Goal: Find specific fact: Find specific fact

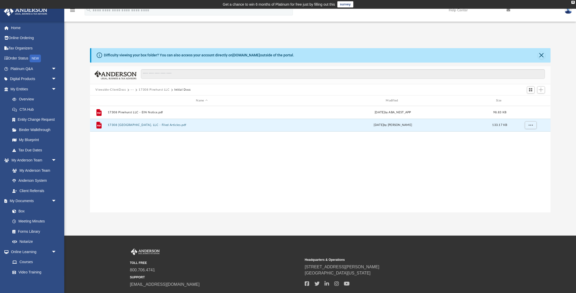
scroll to position [117, 461]
click at [24, 88] on link "My Entities arrow_drop_down" at bounding box center [34, 89] width 61 height 10
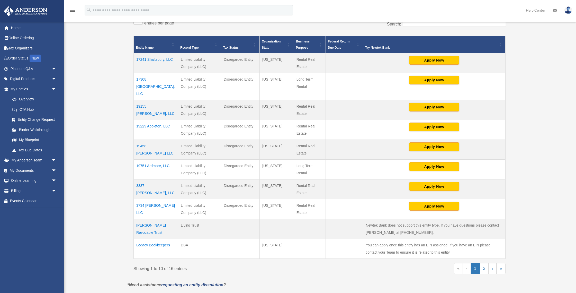
scroll to position [111, 0]
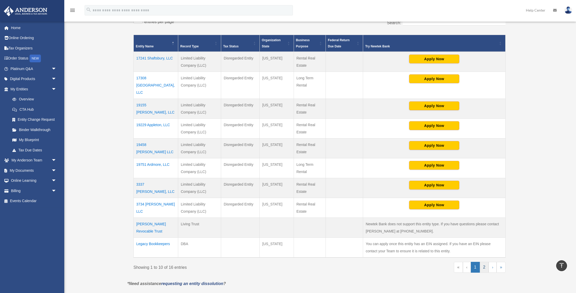
click at [485, 262] on link "2" at bounding box center [484, 267] width 9 height 11
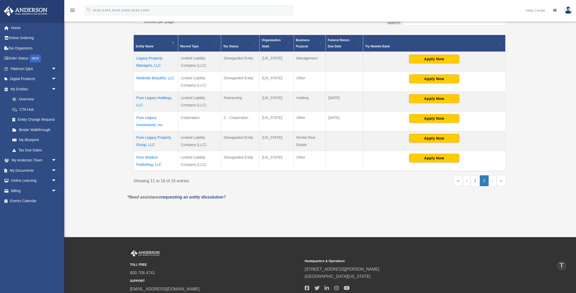
click at [157, 59] on td "Legacy Property Managers, LLC" at bounding box center [156, 62] width 45 height 20
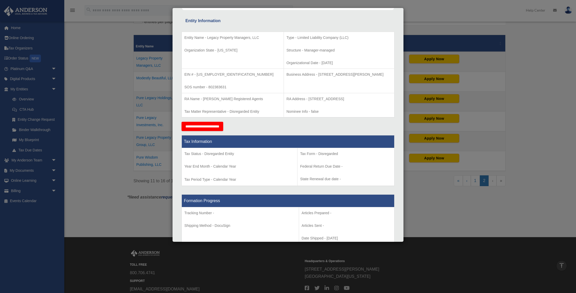
scroll to position [2, 0]
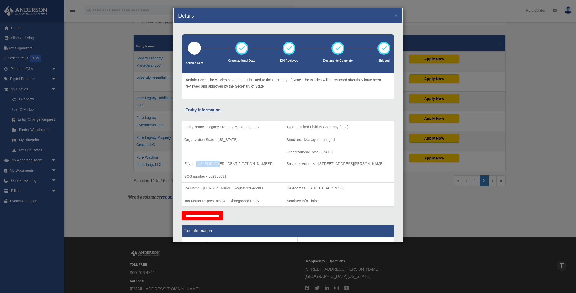
drag, startPoint x: 217, startPoint y: 163, endPoint x: 197, endPoint y: 162, distance: 20.3
click at [197, 162] on p "EIN # - [US_EMPLOYER_IDENTIFICATION_NUMBER]" at bounding box center [232, 164] width 97 height 6
copy p "[US_EMPLOYER_IDENTIFICATION_NUMBER]"
